Goal: Task Accomplishment & Management: Manage account settings

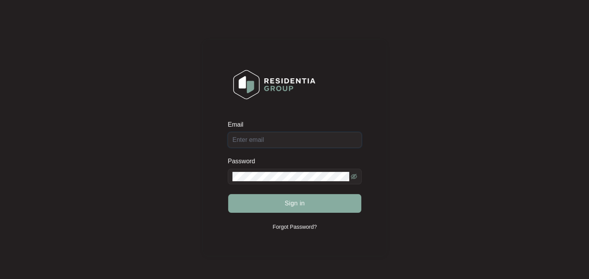
type input "[PERSON_NAME][EMAIL_ADDRESS][DOMAIN_NAME][PERSON_NAME]"
click at [288, 200] on span "Sign in" at bounding box center [294, 202] width 20 height 9
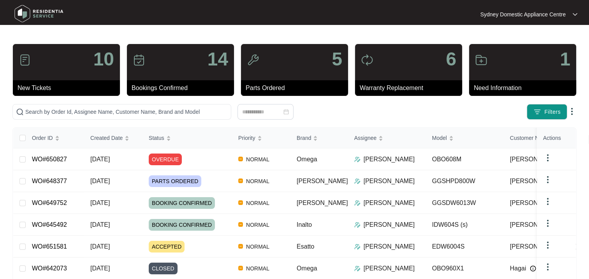
click at [497, 25] on div "Sydney Domestic Appliance Centre [GEOGRAPHIC_DATA]..." at bounding box center [295, 14] width 572 height 25
click at [495, 13] on p "Sydney Domestic Appliance Centre" at bounding box center [522, 15] width 85 height 8
click at [361, 44] on div "6" at bounding box center [408, 62] width 107 height 36
click at [128, 124] on div "Click to sort ascending" at bounding box center [109, 120] width 61 height 13
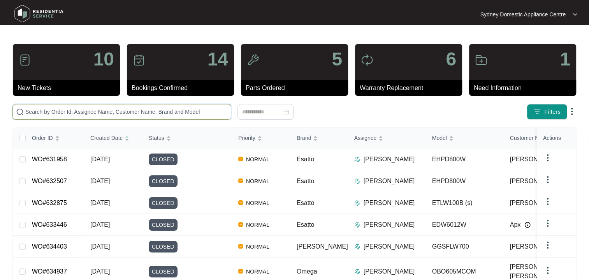
click at [187, 114] on input "text" at bounding box center [126, 111] width 202 height 9
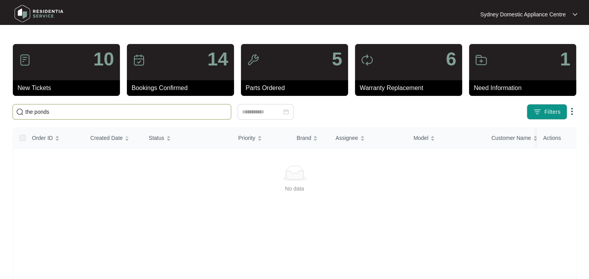
type input "the ponds"
drag, startPoint x: 175, startPoint y: 78, endPoint x: 137, endPoint y: 78, distance: 38.1
click at [174, 77] on div "14" at bounding box center [180, 62] width 107 height 36
click at [79, 76] on div "10" at bounding box center [66, 62] width 107 height 36
click at [61, 107] on span "the ponds" at bounding box center [121, 112] width 219 height 16
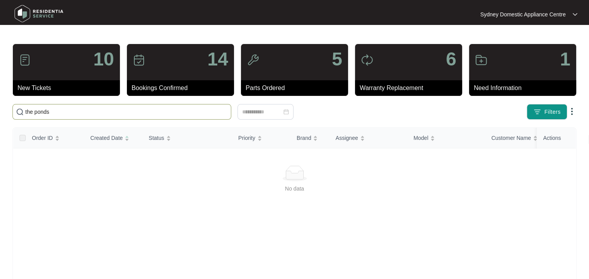
drag, startPoint x: 60, startPoint y: 110, endPoint x: -2, endPoint y: 111, distance: 61.5
click at [0, 111] on html "Sydney Domestic Appliance Centre [GEOGRAPHIC_DATA]... 10 New Tickets 14 Booking…" at bounding box center [294, 183] width 589 height 366
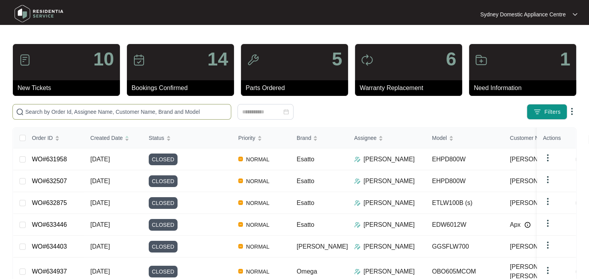
paste input "CT35PROIXA/90"
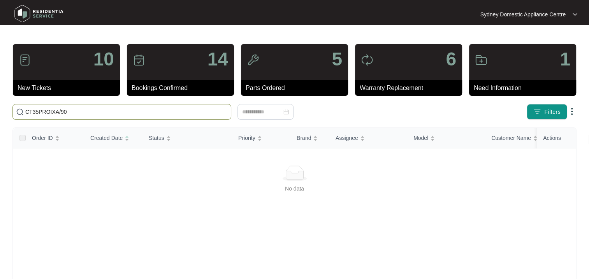
type input "CT35PROIXA/90"
click at [398, 82] on div "Warranty Replacement" at bounding box center [408, 88] width 107 height 16
click at [253, 70] on div "5" at bounding box center [294, 62] width 107 height 36
click at [32, 17] on img at bounding box center [39, 13] width 54 height 23
click at [44, 68] on div "10" at bounding box center [66, 62] width 107 height 36
